Goal: Navigation & Orientation: Understand site structure

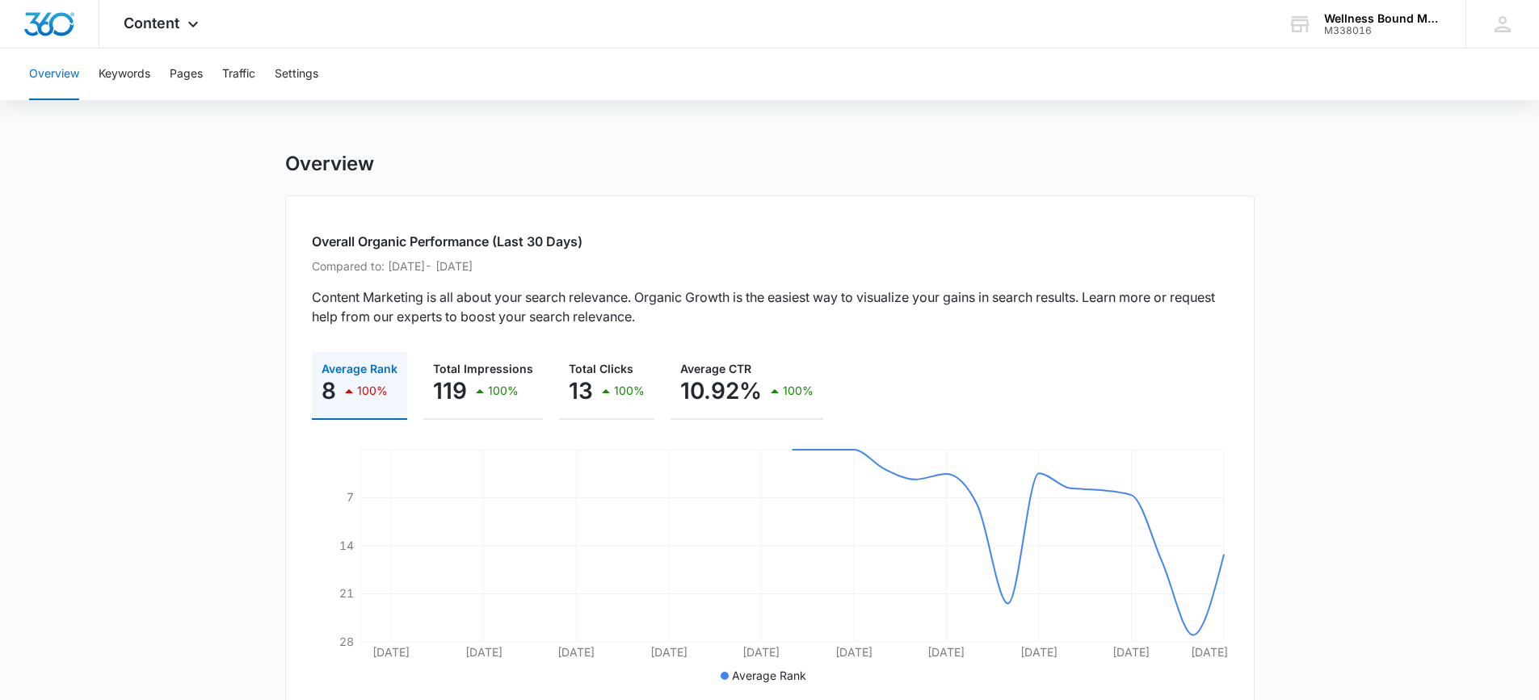
click at [214, 73] on div "Overview Keywords Pages Traffic Settings" at bounding box center [769, 74] width 1500 height 52
click at [191, 79] on button "Pages" at bounding box center [186, 74] width 33 height 52
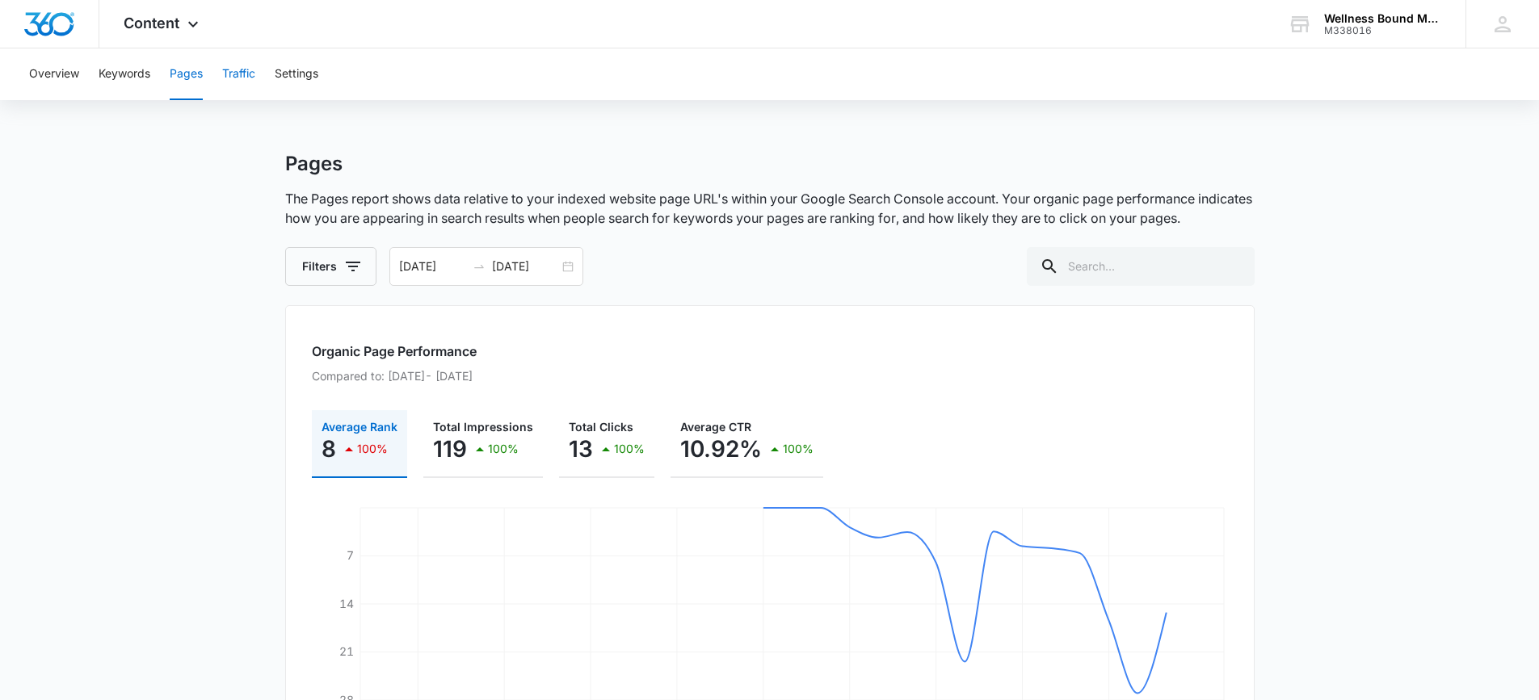
click at [233, 70] on button "Traffic" at bounding box center [238, 74] width 33 height 52
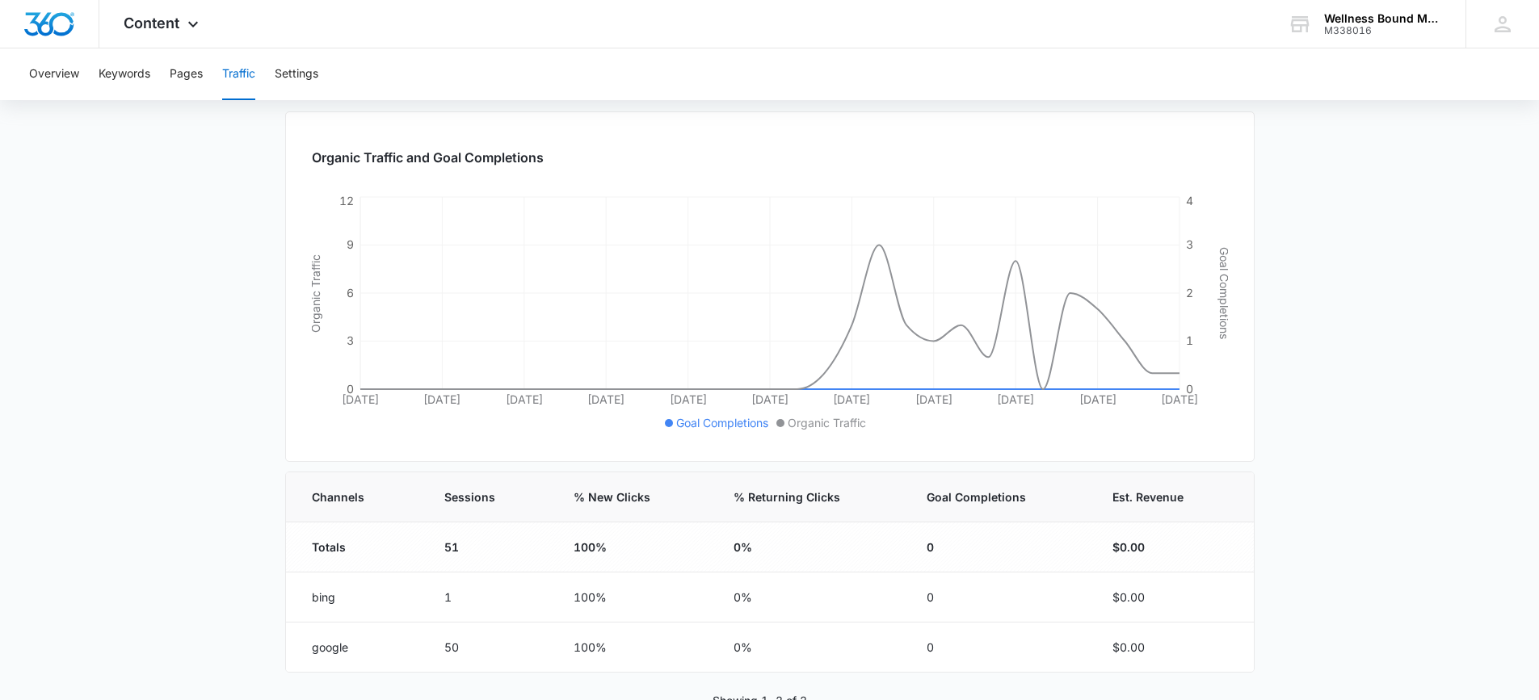
scroll to position [216, 0]
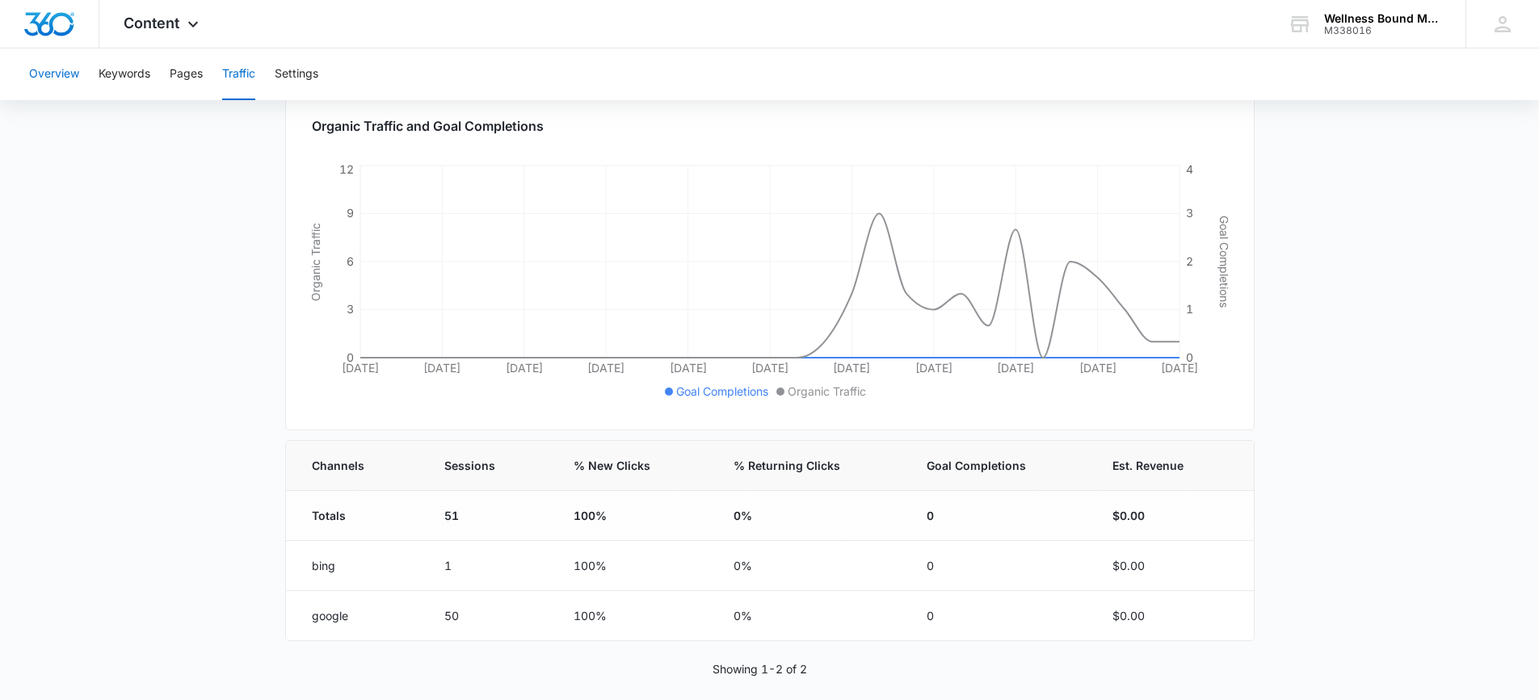
click at [40, 69] on button "Overview" at bounding box center [54, 74] width 50 height 52
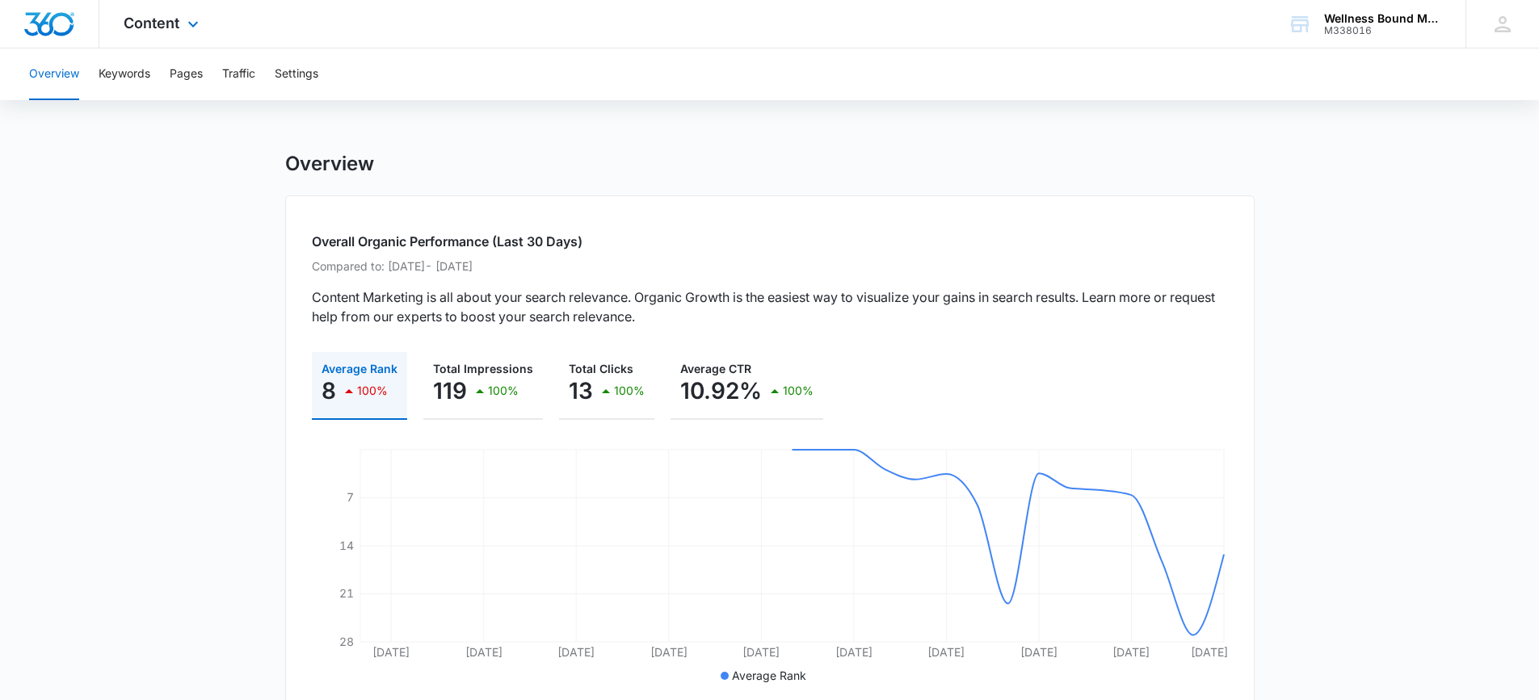
click at [76, 32] on div at bounding box center [49, 24] width 99 height 48
click at [150, 22] on span "Content" at bounding box center [152, 23] width 56 height 17
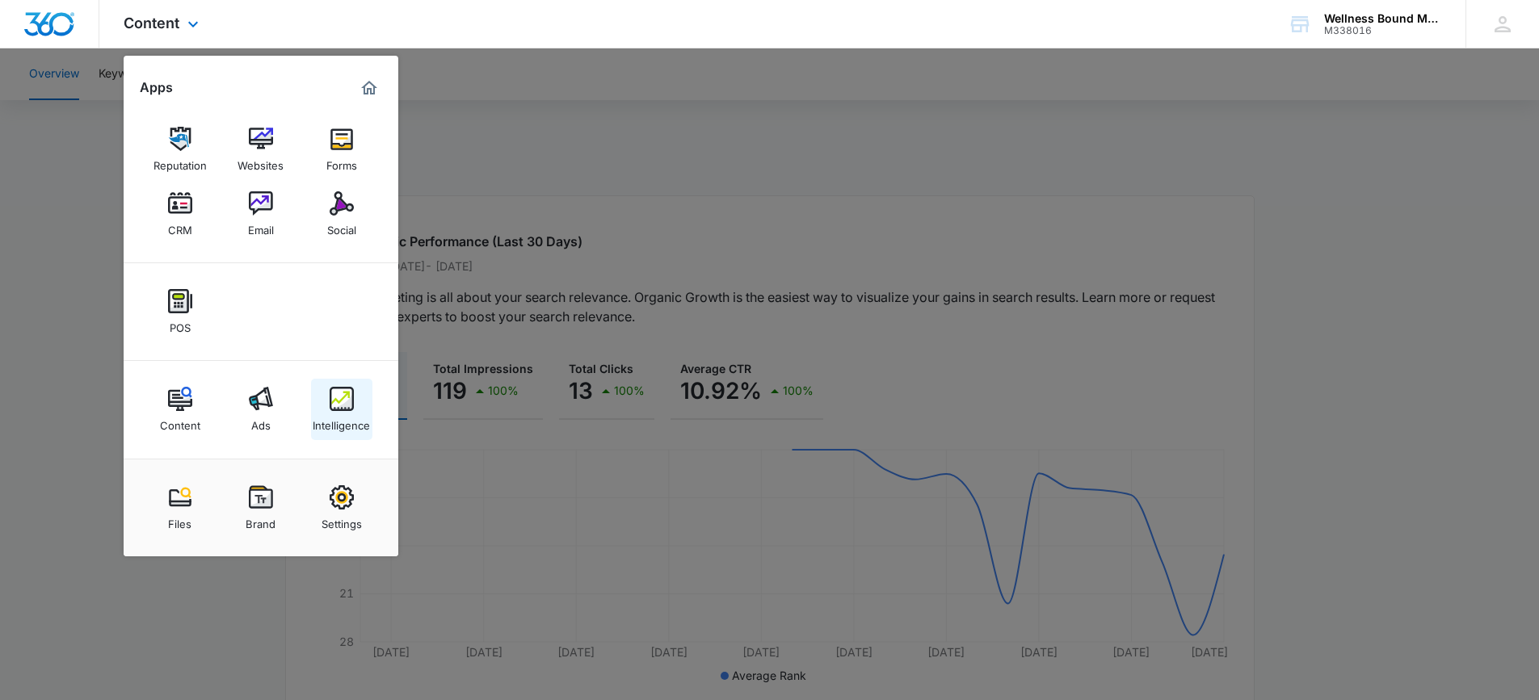
click at [351, 399] on img at bounding box center [342, 399] width 24 height 24
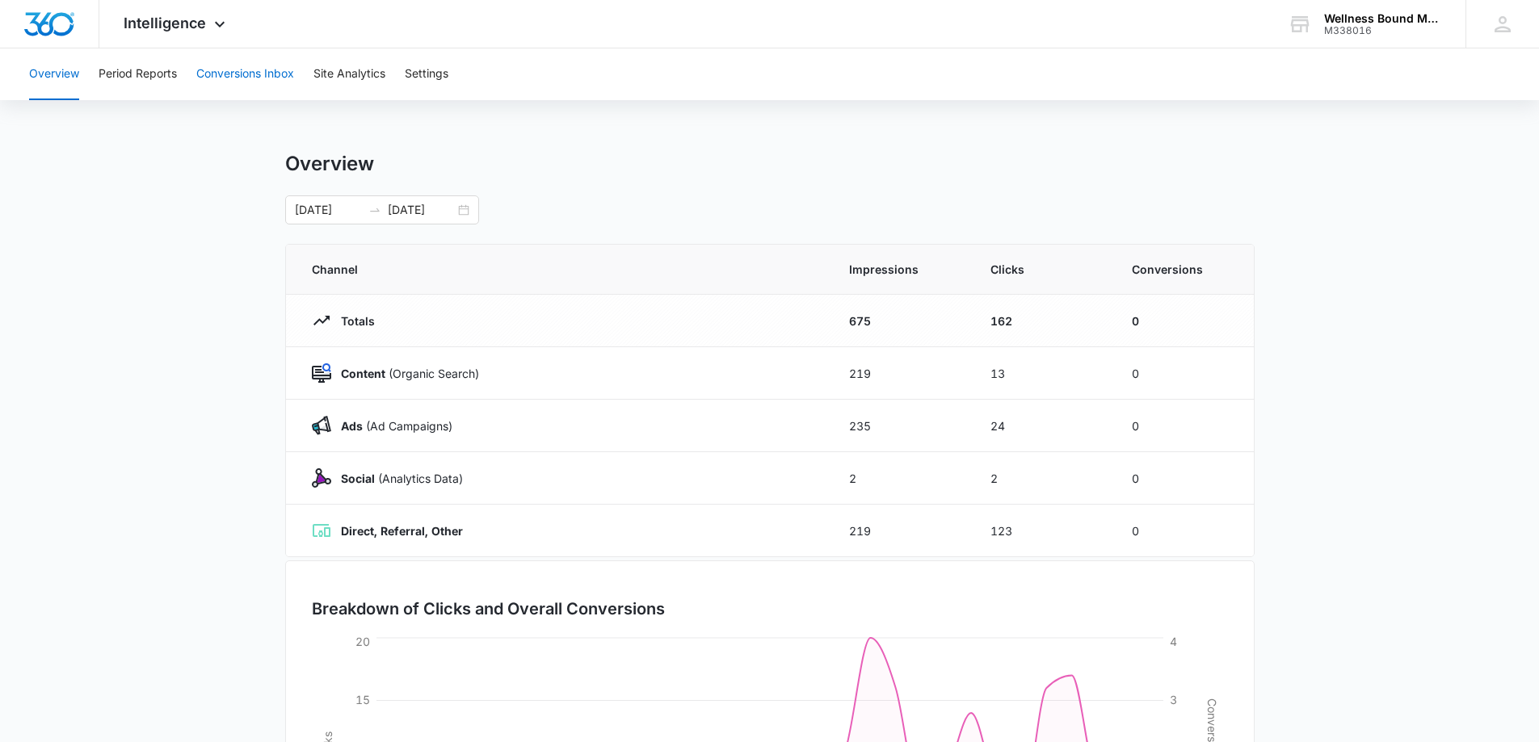
click at [200, 68] on button "Conversions Inbox" at bounding box center [245, 74] width 98 height 52
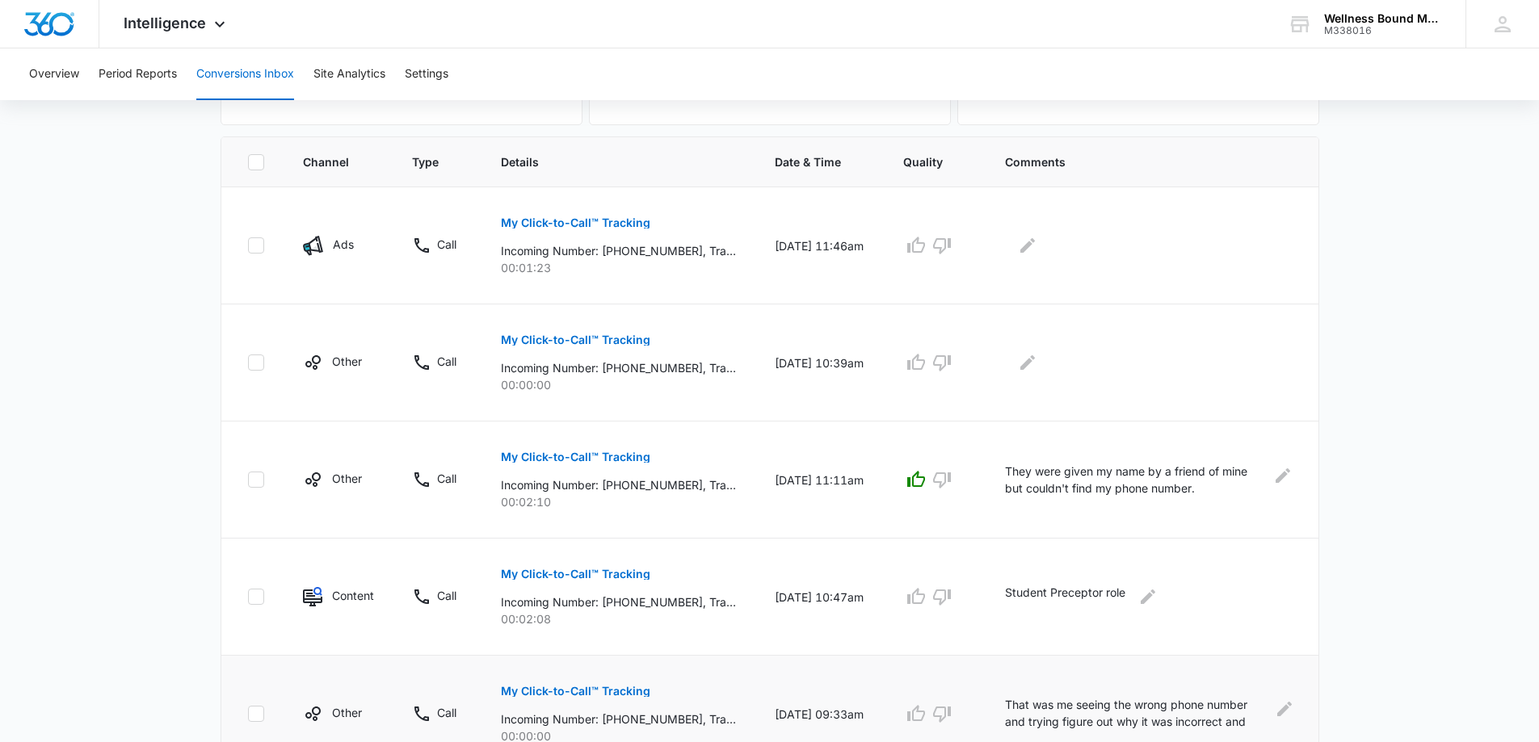
scroll to position [290, 0]
